Goal: Task Accomplishment & Management: Complete application form

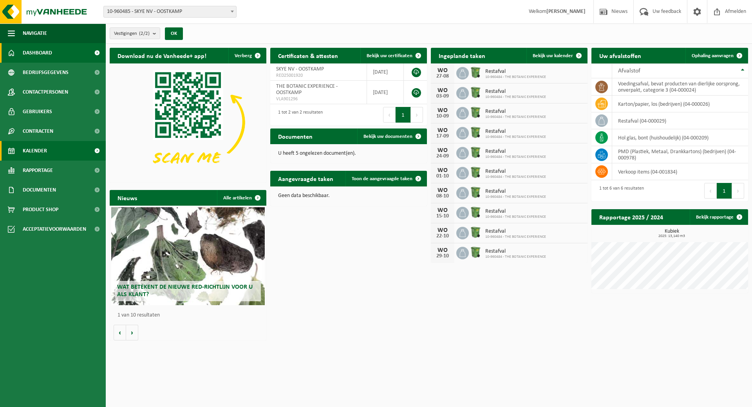
click at [47, 148] on span "Kalender" at bounding box center [35, 151] width 24 height 20
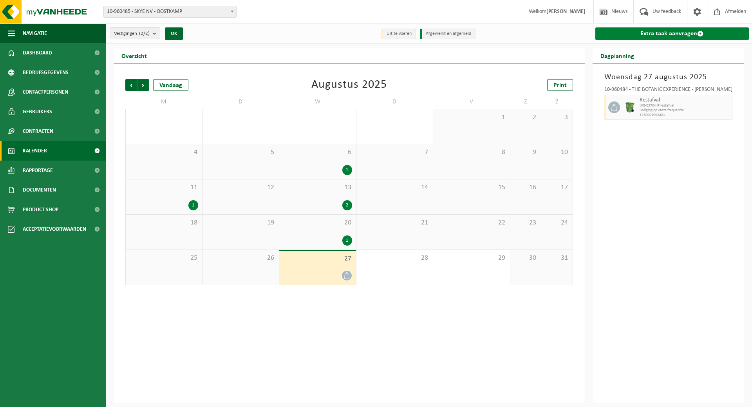
click at [686, 31] on link "Extra taak aanvragen" at bounding box center [672, 33] width 154 height 13
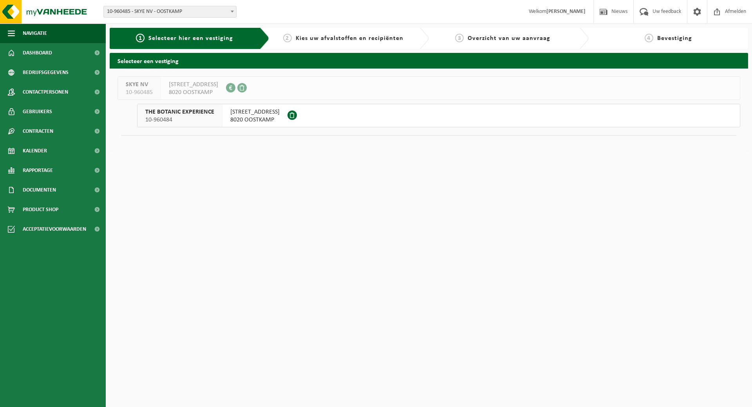
click at [195, 117] on span "10-960484" at bounding box center [179, 120] width 69 height 8
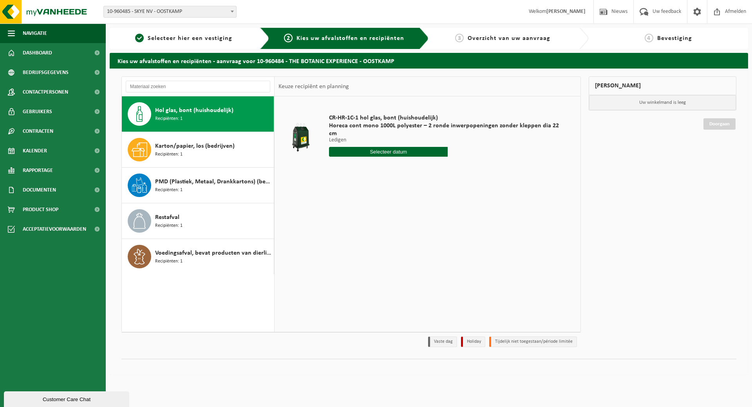
click at [188, 114] on span "Hol glas, bont (huishoudelijk)" at bounding box center [194, 110] width 78 height 9
click at [390, 147] on input "text" at bounding box center [388, 152] width 119 height 10
click at [416, 164] on icon at bounding box center [417, 161] width 13 height 13
click at [348, 190] on div "2" at bounding box center [350, 188] width 14 height 13
type input "Van 2025-09-02"
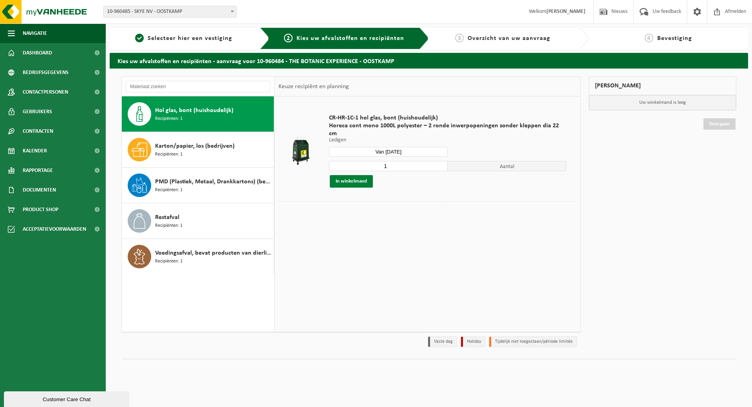
click at [352, 175] on button "In winkelmand" at bounding box center [351, 181] width 43 height 13
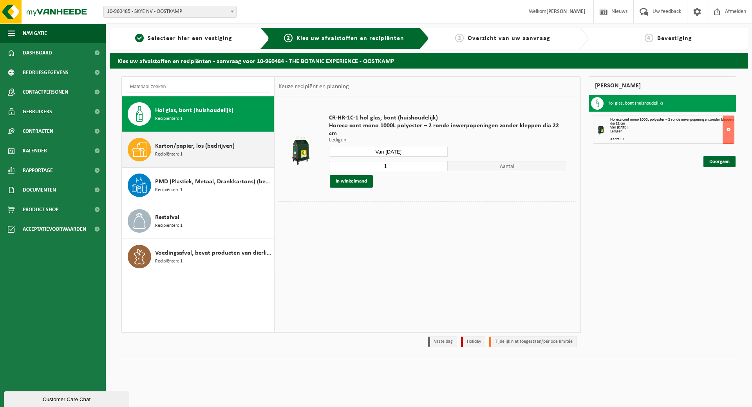
click at [173, 150] on span "Karton/papier, los (bedrijven)" at bounding box center [194, 145] width 79 height 9
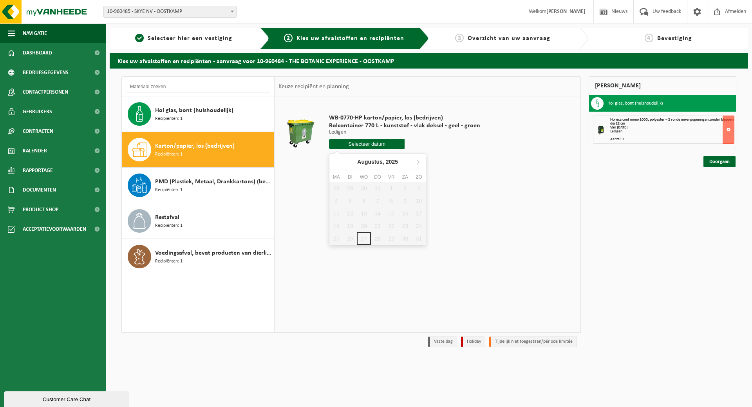
click at [368, 139] on input "text" at bounding box center [367, 144] width 76 height 10
click at [417, 162] on icon at bounding box center [417, 161] width 13 height 13
click at [337, 189] on div "1" at bounding box center [336, 188] width 14 height 13
type input "Van 2025-09-01"
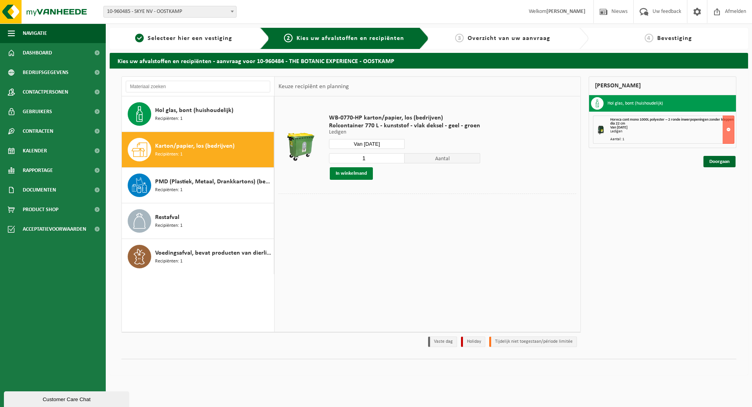
click at [348, 173] on button "In winkelmand" at bounding box center [351, 173] width 43 height 13
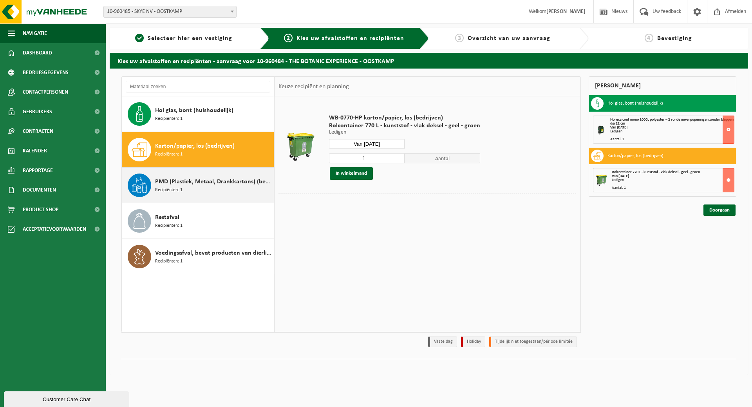
click at [173, 187] on span "Recipiënten: 1" at bounding box center [168, 189] width 27 height 7
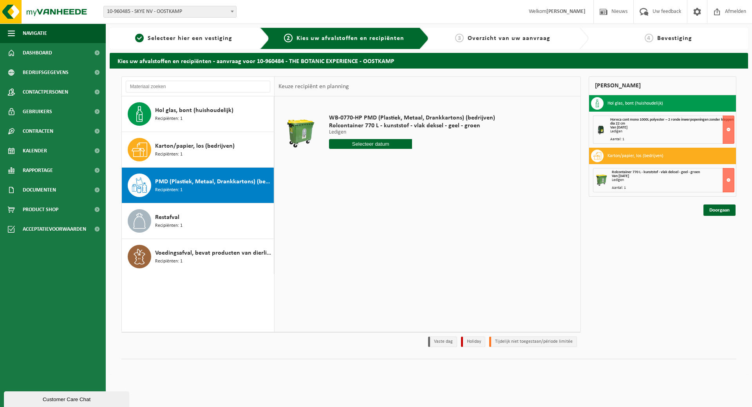
click at [354, 140] on input "text" at bounding box center [370, 144] width 83 height 10
click at [420, 160] on icon at bounding box center [417, 161] width 13 height 13
click at [363, 188] on div "3" at bounding box center [364, 188] width 14 height 13
type input "Van 2025-09-03"
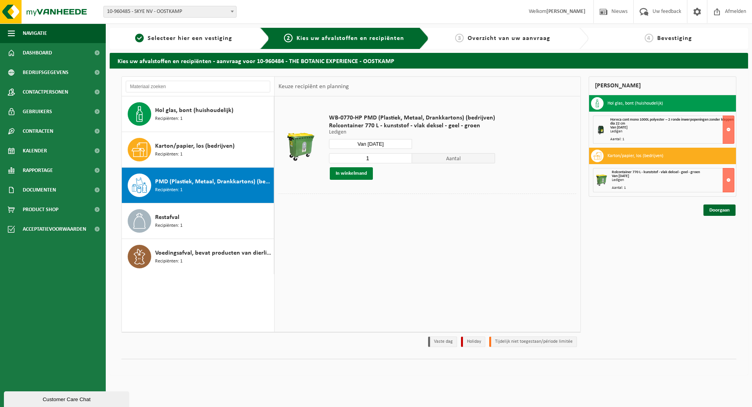
click at [341, 172] on button "In winkelmand" at bounding box center [351, 173] width 43 height 13
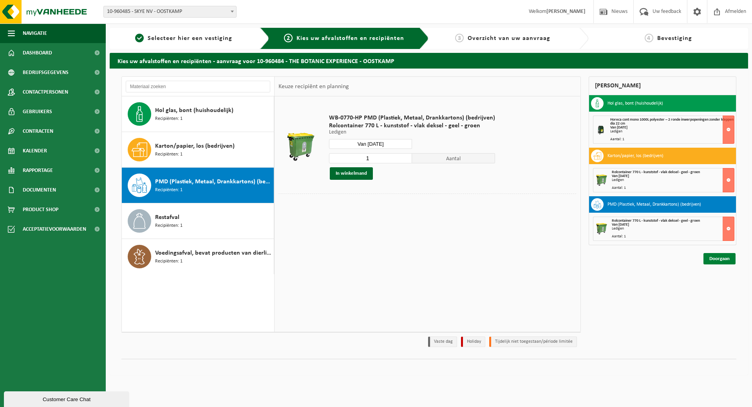
click at [717, 256] on link "Doorgaan" at bounding box center [719, 258] width 32 height 11
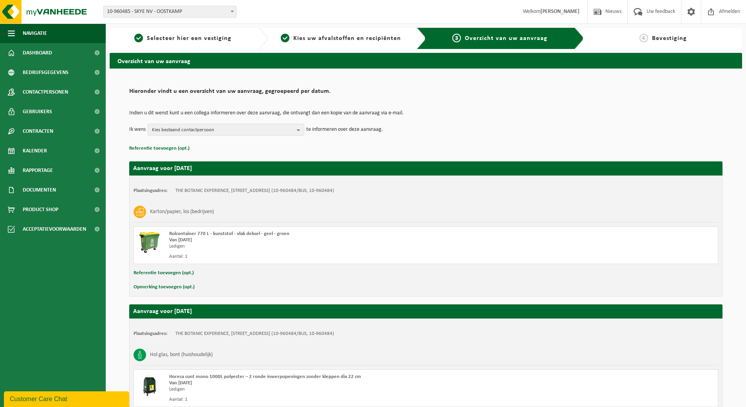
click at [657, 38] on span "Bevestiging" at bounding box center [669, 38] width 35 height 6
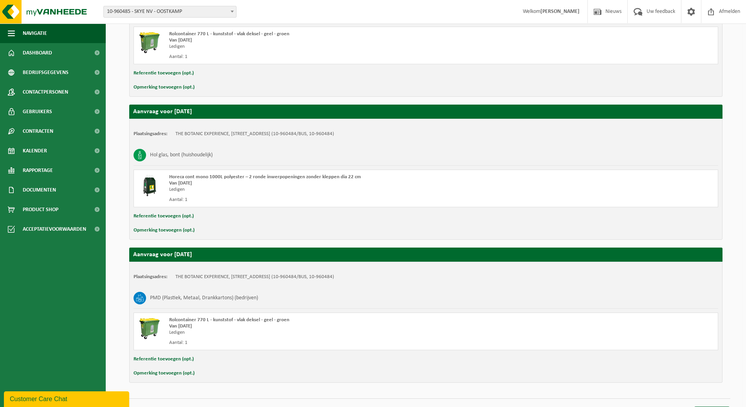
scroll to position [215, 0]
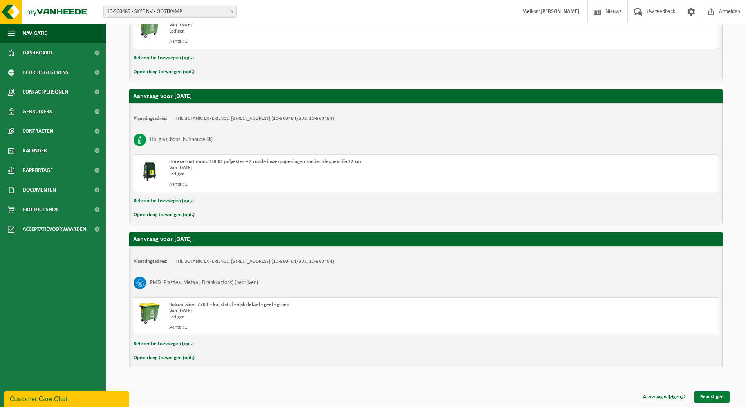
click at [711, 394] on link "Bevestigen" at bounding box center [711, 396] width 35 height 11
